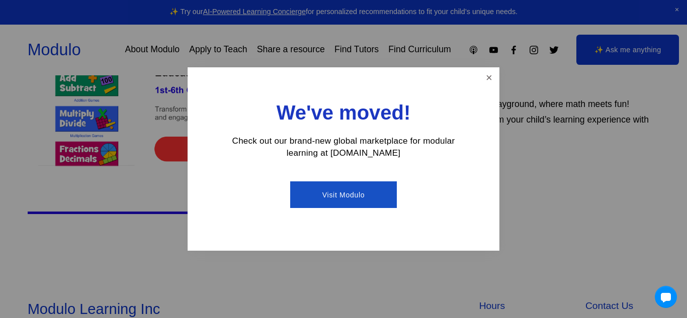
scroll to position [392, 0]
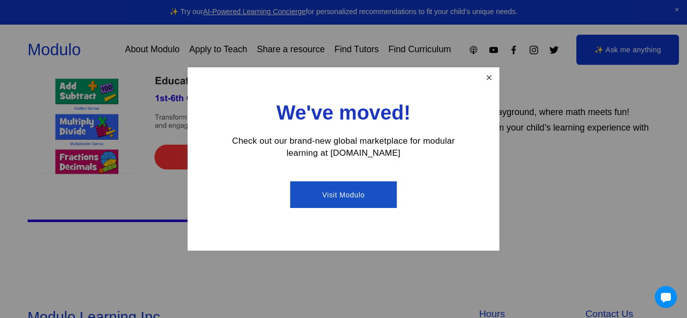
click at [490, 77] on link "Close" at bounding box center [489, 78] width 18 height 18
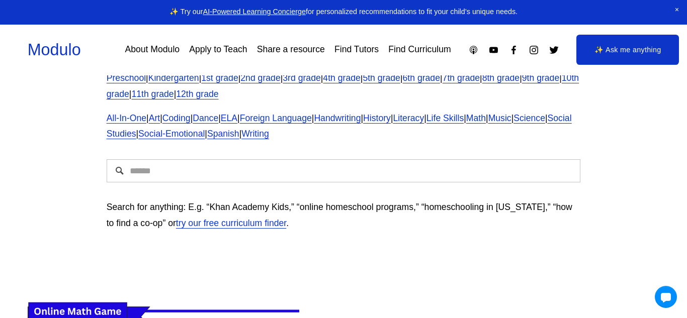
scroll to position [72, 0]
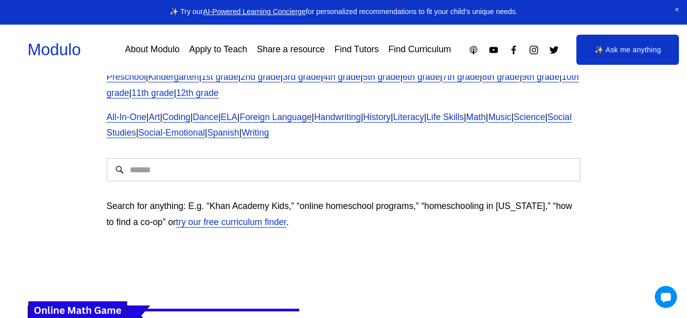
click at [231, 183] on div at bounding box center [343, 170] width 491 height 40
click at [235, 176] on input "Search" at bounding box center [344, 169] width 474 height 23
type input "**********"
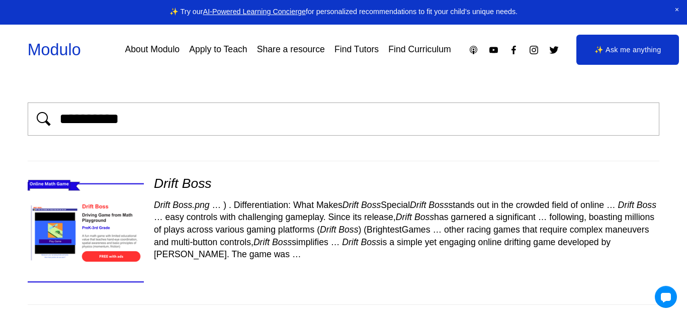
click at [103, 183] on img at bounding box center [86, 233] width 138 height 116
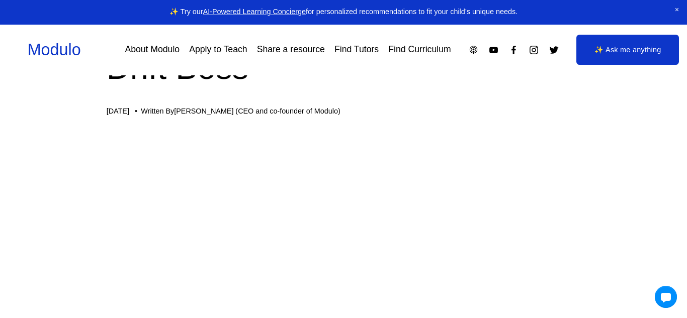
scroll to position [81, 0]
